Goal: Information Seeking & Learning: Learn about a topic

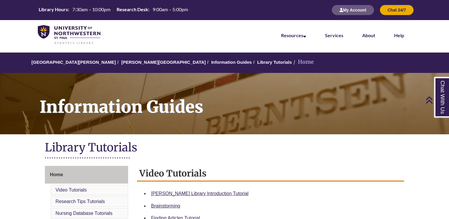
scroll to position [78, 0]
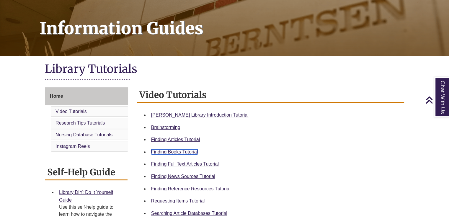
click at [180, 153] on link "Finding Books Tutorial" at bounding box center [174, 151] width 47 height 5
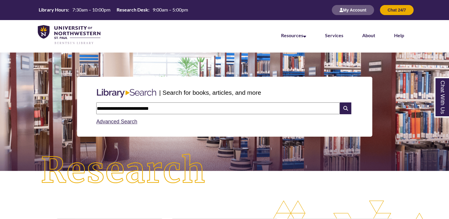
click at [212, 106] on input "**********" at bounding box center [217, 108] width 243 height 12
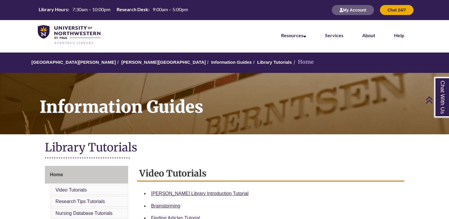
scroll to position [118, 0]
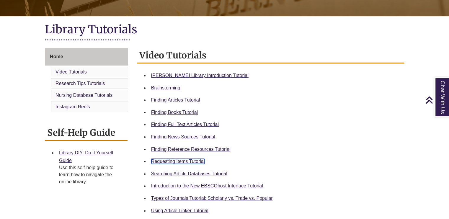
click at [192, 161] on link "Requesting Items Tutorial" at bounding box center [177, 161] width 53 height 5
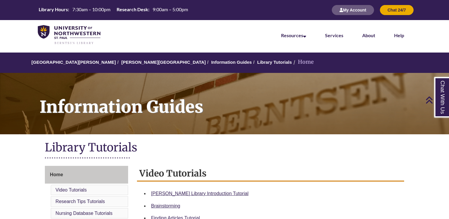
scroll to position [157, 0]
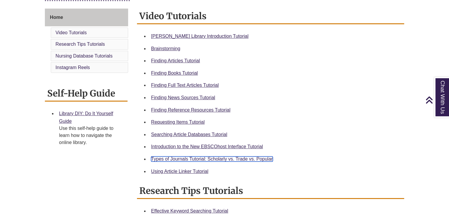
click at [194, 159] on link "Types of Journals Tutorial: Scholarly vs. Trade vs. Popular" at bounding box center [212, 158] width 122 height 5
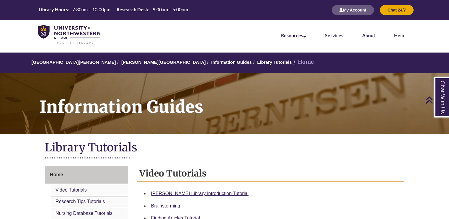
scroll to position [118, 0]
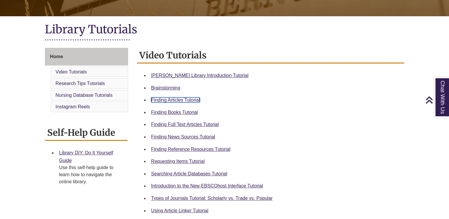
click at [180, 100] on link "Finding Articles Tutorial" at bounding box center [175, 99] width 49 height 5
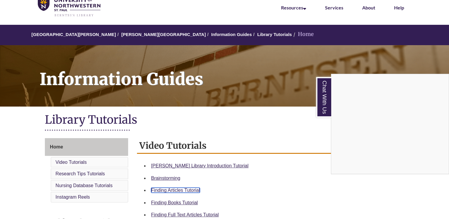
scroll to position [39, 0]
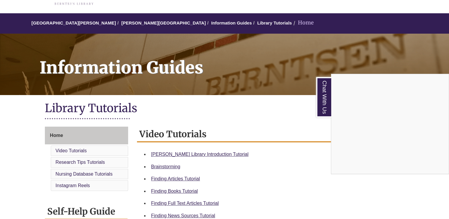
click at [59, 137] on div "Chat With Us" at bounding box center [224, 109] width 449 height 219
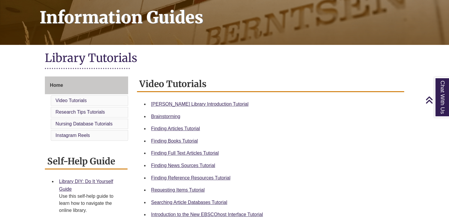
scroll to position [0, 0]
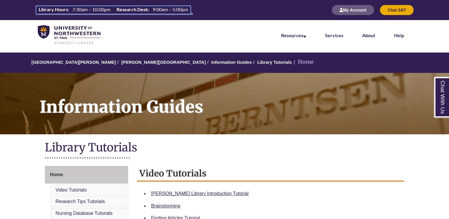
click at [64, 9] on th "Library Hours:" at bounding box center [53, 9] width 34 height 6
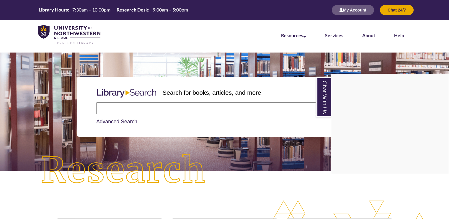
click at [193, 106] on div "Chat With Us" at bounding box center [224, 109] width 449 height 219
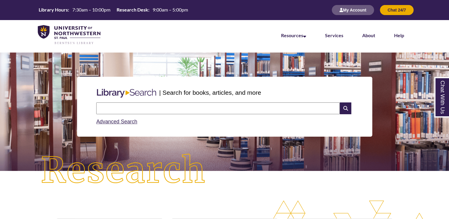
click at [192, 110] on input "text" at bounding box center [217, 108] width 243 height 12
type input "**********"
click at [344, 107] on icon at bounding box center [344, 108] width 11 height 12
